Goal: Task Accomplishment & Management: Use online tool/utility

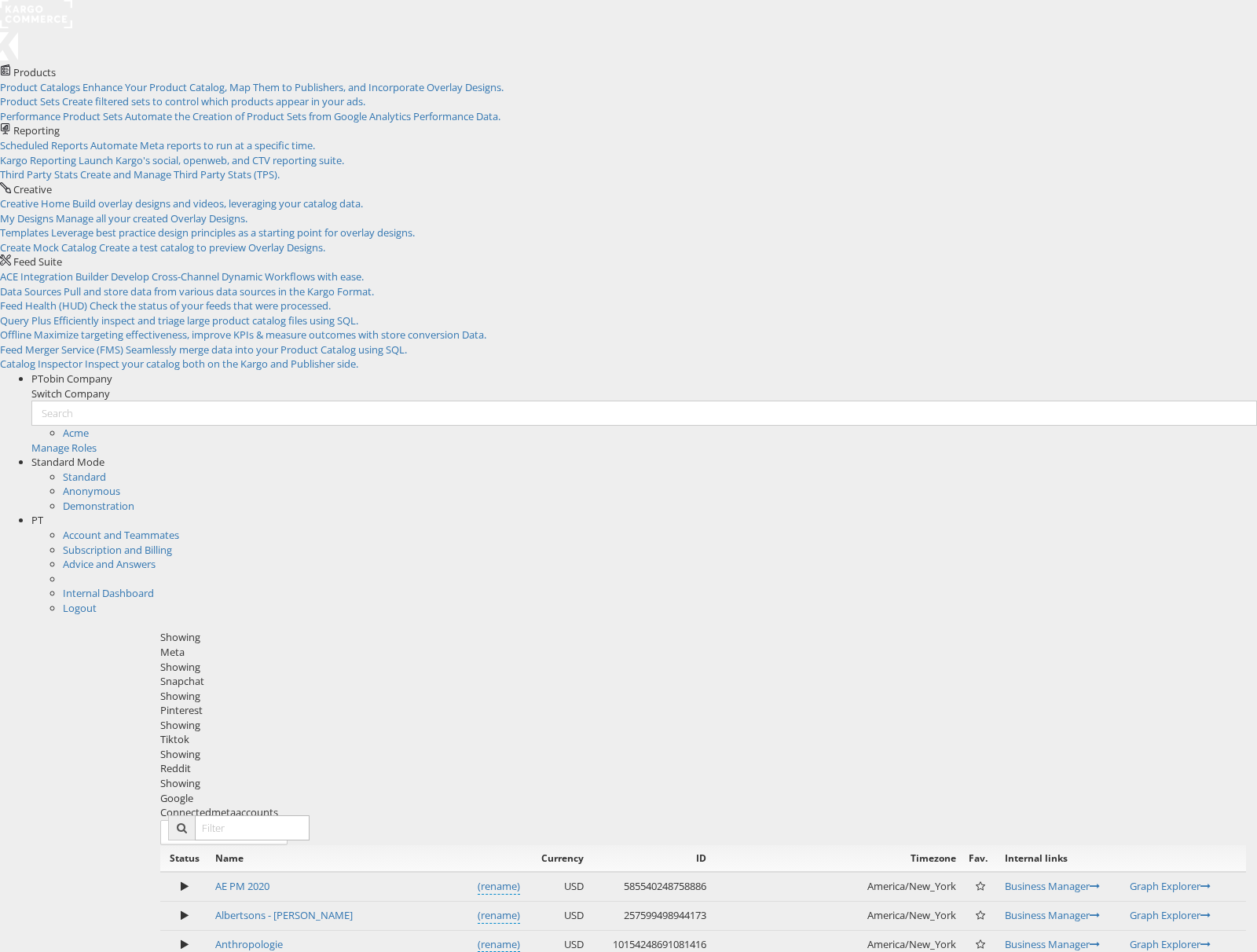
click at [191, 645] on div "Meta" at bounding box center [703, 652] width 1085 height 15
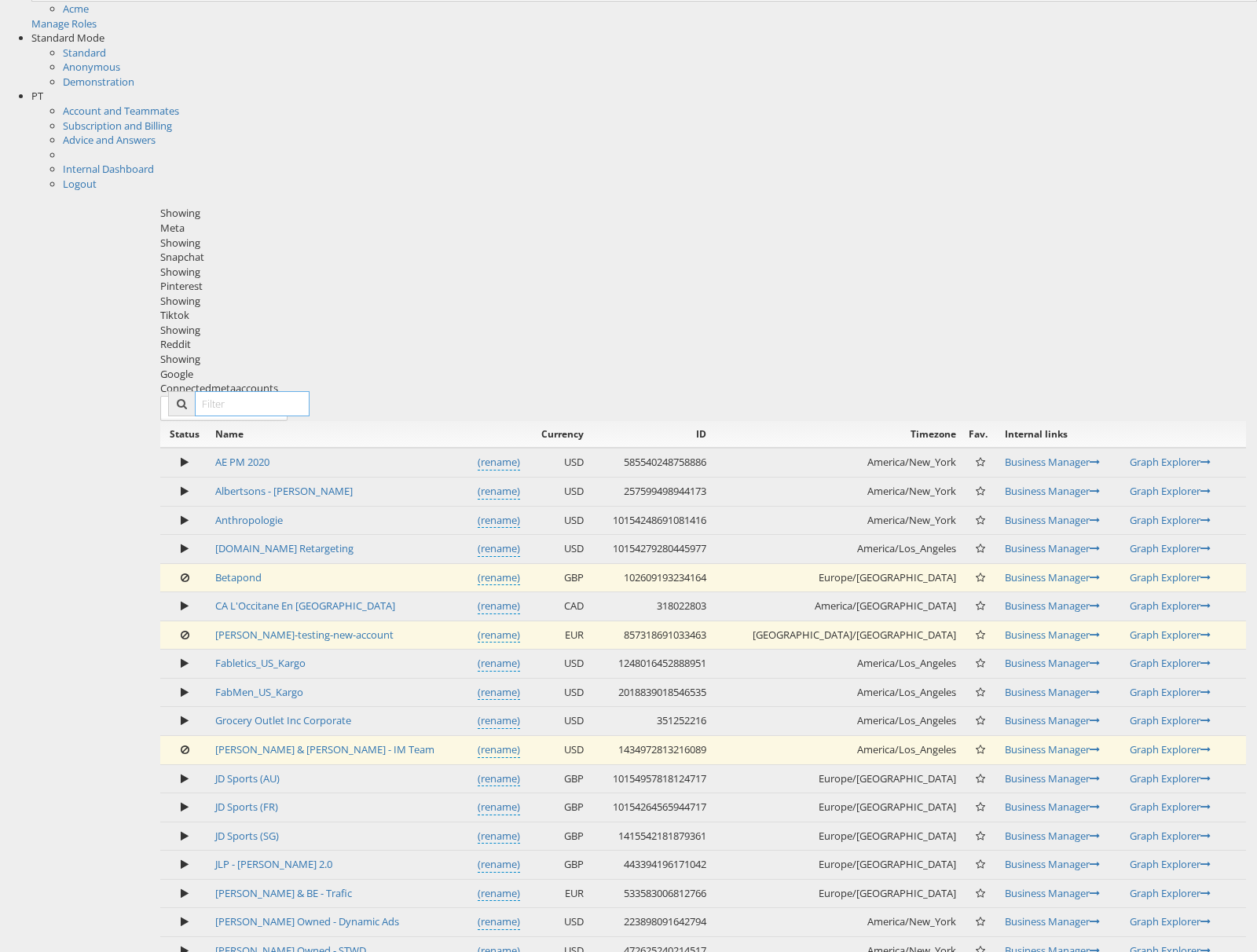
scroll to position [426, 0]
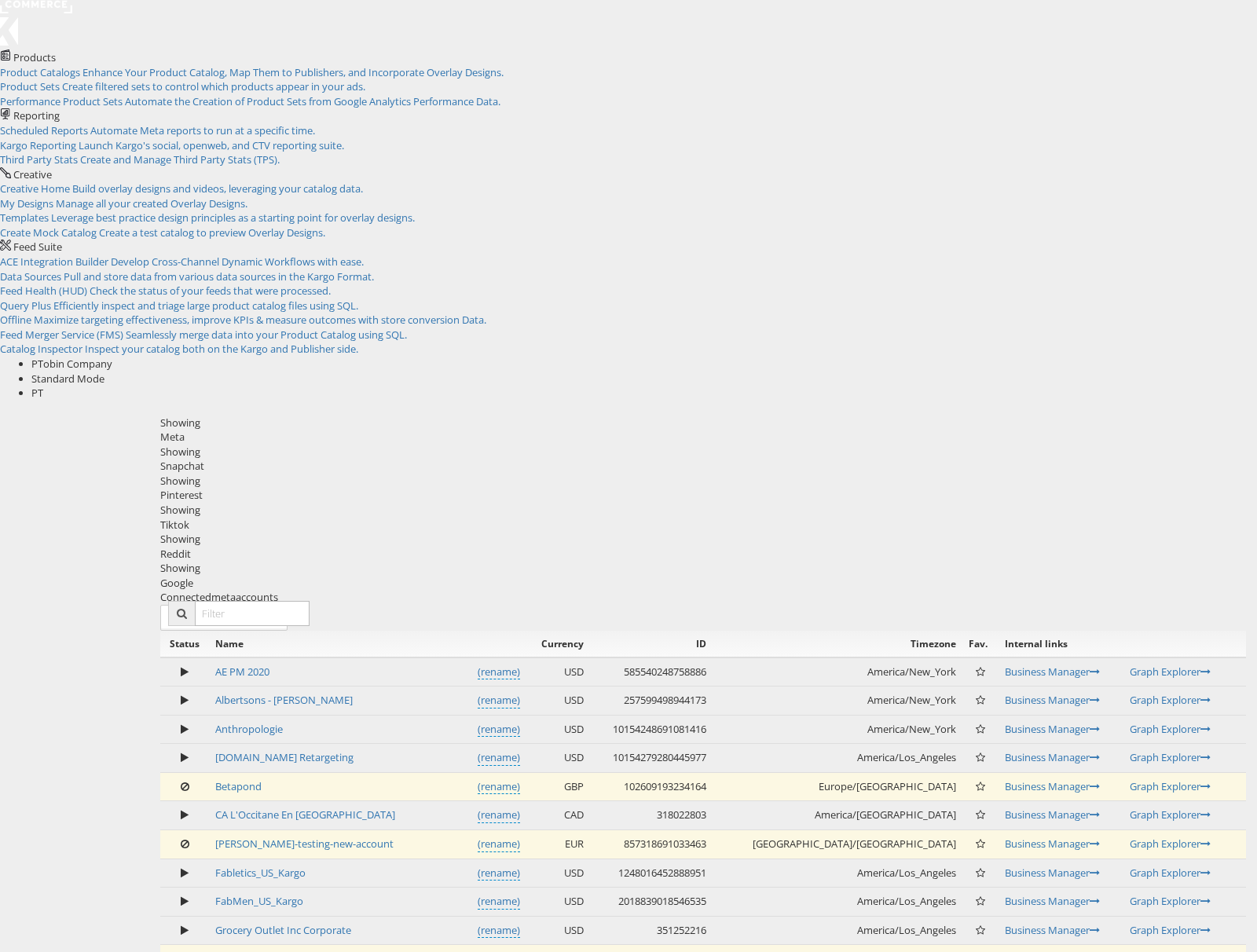
scroll to position [0, 0]
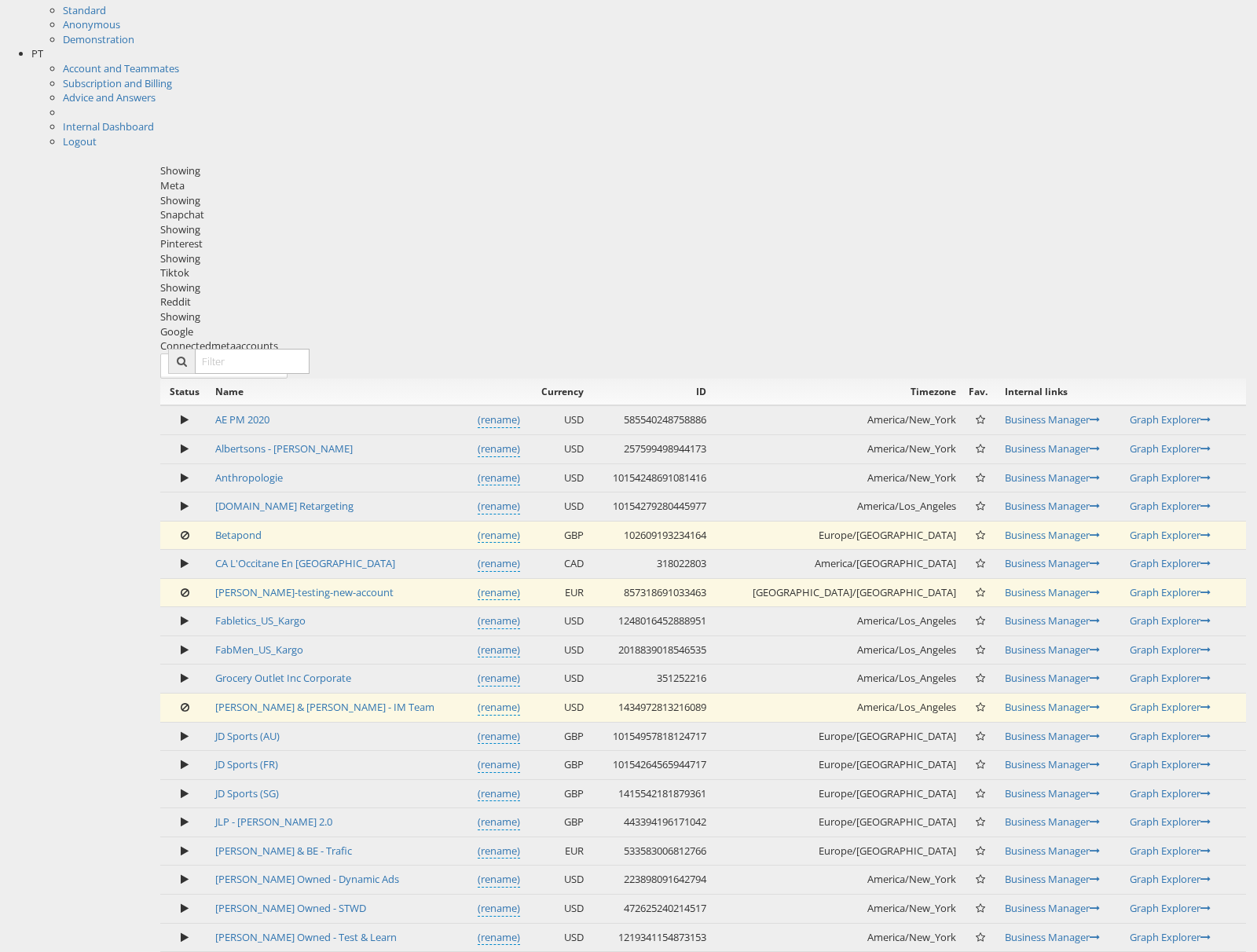
scroll to position [460, 0]
